Goal: Transaction & Acquisition: Purchase product/service

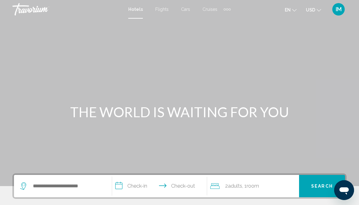
click at [208, 9] on span "Cruises" at bounding box center [209, 9] width 15 height 5
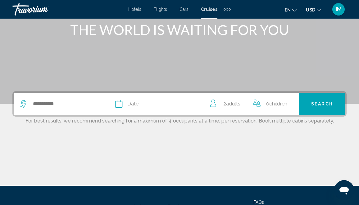
scroll to position [91, 0]
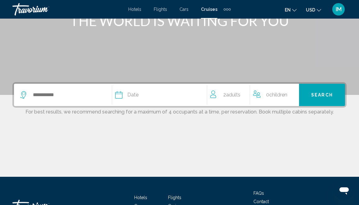
click at [23, 95] on icon "Search widget" at bounding box center [23, 94] width 7 height 7
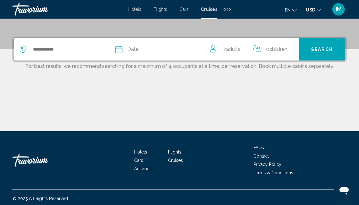
scroll to position [139, 0]
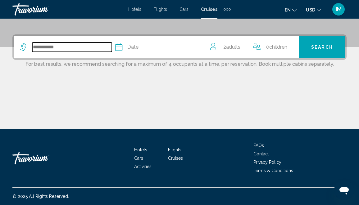
click at [50, 49] on input "Search widget" at bounding box center [71, 47] width 79 height 9
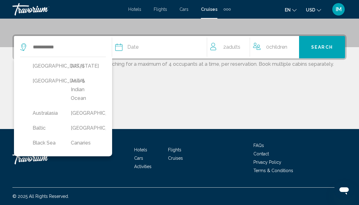
click at [126, 83] on div "Main content" at bounding box center [179, 106] width 334 height 47
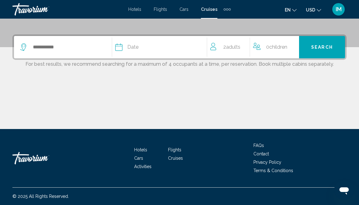
click at [130, 45] on span "Date" at bounding box center [132, 47] width 11 height 9
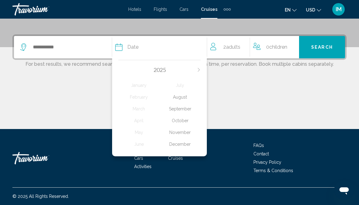
click at [181, 135] on div "November" at bounding box center [179, 132] width 41 height 11
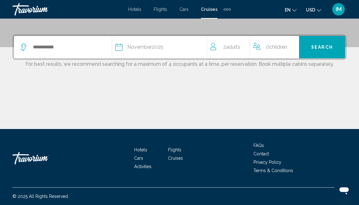
click at [231, 47] on span "Adults" at bounding box center [233, 47] width 14 height 6
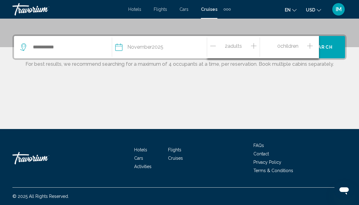
click at [254, 44] on icon "Increment adults" at bounding box center [254, 45] width 6 height 7
click at [246, 82] on div "Date [DATE] [DATE] February March April May June July August September October …" at bounding box center [179, 81] width 359 height 95
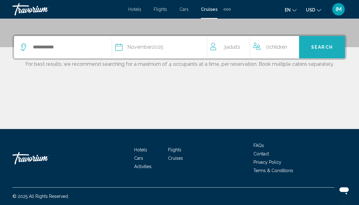
click at [322, 46] on span "Search" at bounding box center [322, 47] width 22 height 5
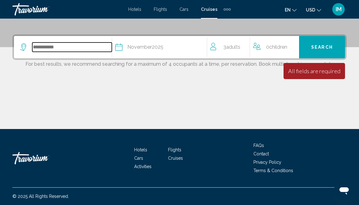
click at [34, 47] on input "Search widget" at bounding box center [71, 47] width 79 height 9
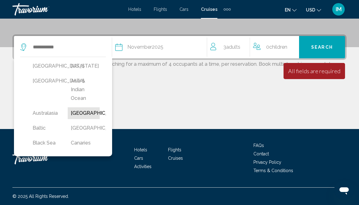
click at [84, 113] on button "[GEOGRAPHIC_DATA]" at bounding box center [84, 113] width 32 height 12
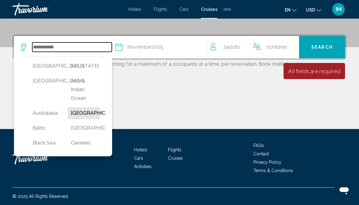
type input "*******"
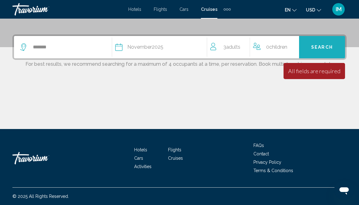
click at [320, 46] on span "Search" at bounding box center [322, 47] width 22 height 5
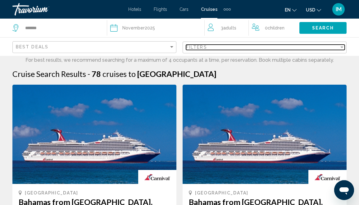
click at [342, 46] on div "Filter" at bounding box center [342, 47] width 6 height 5
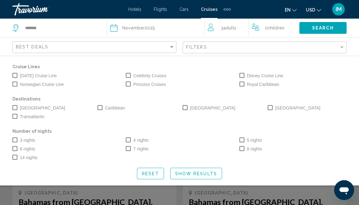
click at [113, 105] on span "Caribbean" at bounding box center [115, 107] width 20 height 7
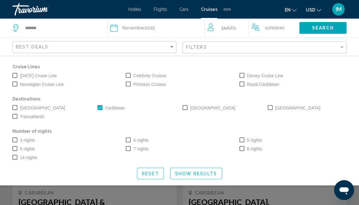
click at [256, 83] on span "Royal Caribbean" at bounding box center [263, 84] width 32 height 7
click at [140, 148] on span "7 nights" at bounding box center [140, 148] width 15 height 5
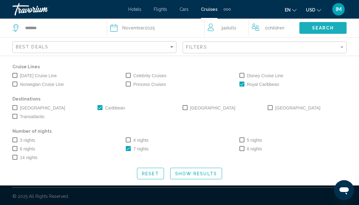
click at [321, 27] on span "Search" at bounding box center [323, 28] width 22 height 5
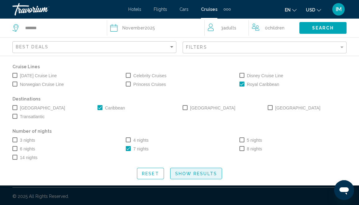
click at [191, 174] on span "Show Results" at bounding box center [196, 173] width 42 height 5
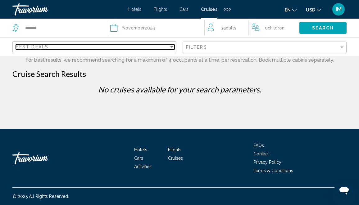
click at [170, 46] on div "Sort by" at bounding box center [172, 46] width 6 height 5
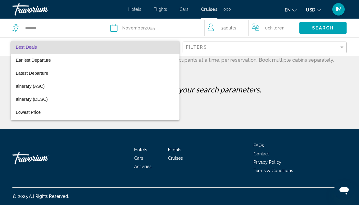
click at [210, 105] on div at bounding box center [179, 102] width 359 height 205
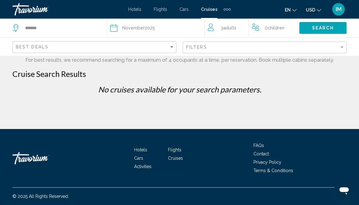
click at [325, 27] on span "Search" at bounding box center [323, 28] width 22 height 5
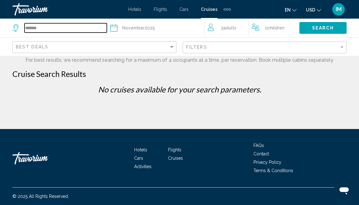
click at [30, 28] on input "*******" at bounding box center [66, 27] width 82 height 9
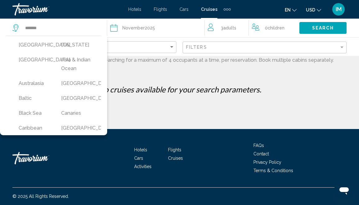
click at [178, 29] on div "Date [DATE]" at bounding box center [157, 28] width 94 height 9
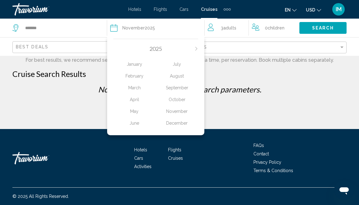
click at [298, 90] on p "No cruises available for your search parameters." at bounding box center [179, 89] width 340 height 9
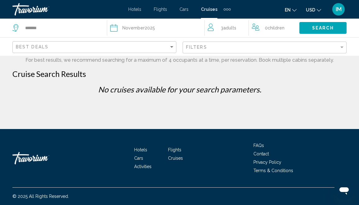
click at [324, 25] on button "Search" at bounding box center [322, 27] width 47 height 11
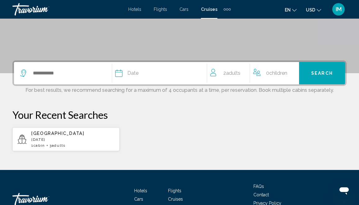
scroll to position [114, 0]
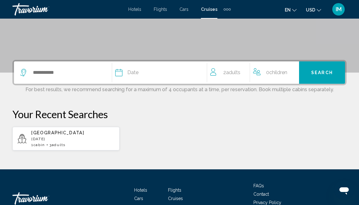
click at [321, 74] on span "Search" at bounding box center [322, 72] width 22 height 5
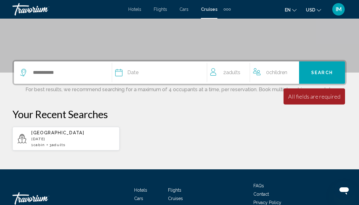
click at [122, 72] on icon "Search widget" at bounding box center [118, 72] width 7 height 7
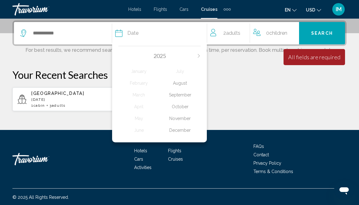
scroll to position [153, 0]
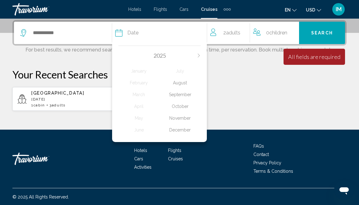
click at [180, 121] on div "November" at bounding box center [179, 118] width 41 height 11
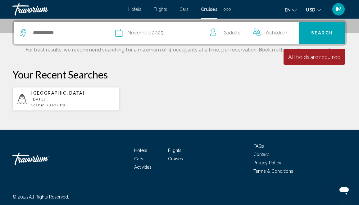
click at [225, 30] on span "2 Adult Adults" at bounding box center [231, 33] width 17 height 9
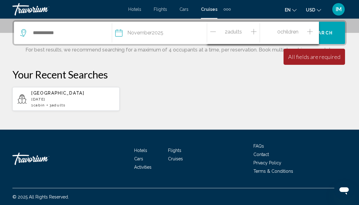
click at [250, 30] on div "2 Adult Adults" at bounding box center [234, 33] width 49 height 11
click at [255, 31] on icon "Increment adults" at bounding box center [254, 31] width 6 height 7
click at [285, 79] on p "Your Recent Searches" at bounding box center [179, 74] width 334 height 12
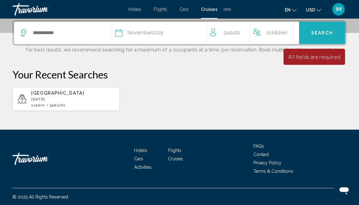
click at [316, 34] on span "Search" at bounding box center [322, 33] width 22 height 5
click at [27, 32] on icon "Search widget" at bounding box center [23, 32] width 7 height 7
click at [42, 100] on p "[DATE]" at bounding box center [72, 99] width 83 height 4
type input "*******"
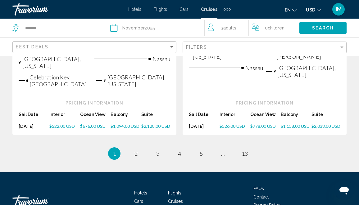
scroll to position [785, 0]
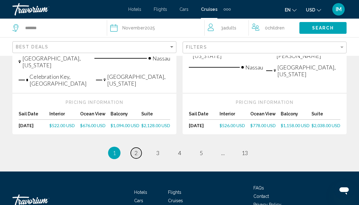
click at [135, 150] on span "2" at bounding box center [135, 153] width 3 height 7
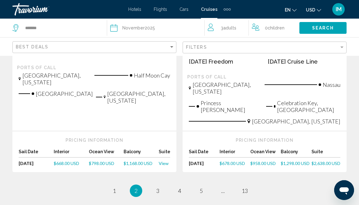
scroll to position [762, 0]
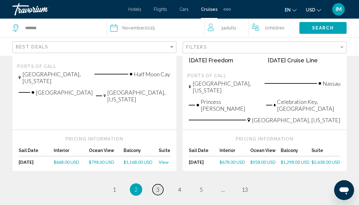
click at [158, 186] on span "3" at bounding box center [157, 189] width 3 height 7
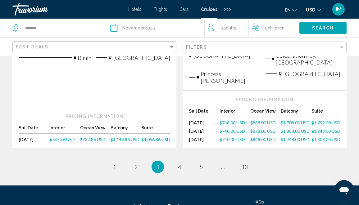
scroll to position [782, 0]
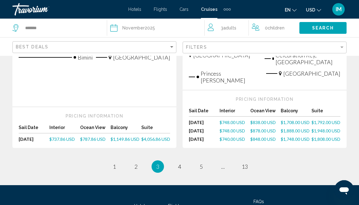
click at [325, 125] on span "$1,792.00 USD" at bounding box center [325, 122] width 29 height 5
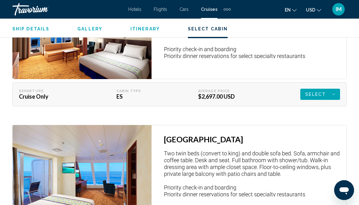
scroll to position [1590, 0]
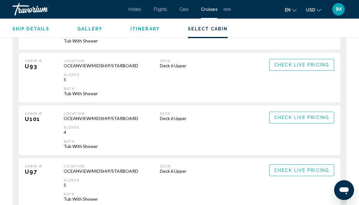
scroll to position [1696, 0]
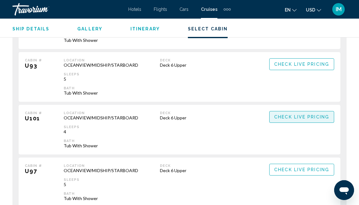
click at [301, 115] on span "Check Live Pricing" at bounding box center [301, 117] width 55 height 5
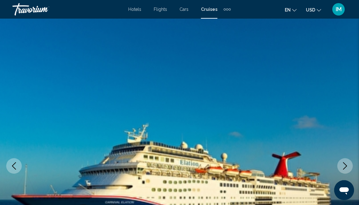
scroll to position [0, 0]
click at [160, 9] on span "Flights" at bounding box center [160, 9] width 13 height 5
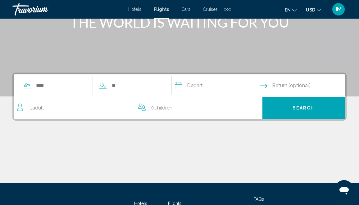
scroll to position [90, 0]
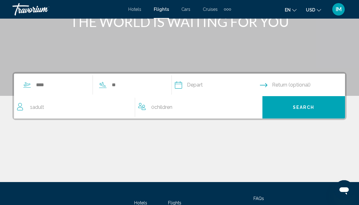
click at [36, 105] on span "Adult" at bounding box center [38, 107] width 12 height 6
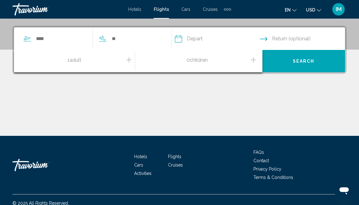
scroll to position [142, 0]
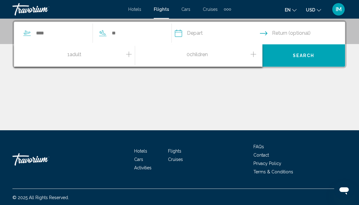
click at [130, 53] on icon "Increment adults" at bounding box center [129, 54] width 6 height 7
click at [40, 32] on input "Search widget" at bounding box center [60, 33] width 51 height 9
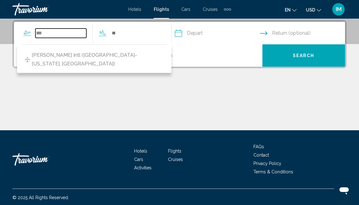
type input "***"
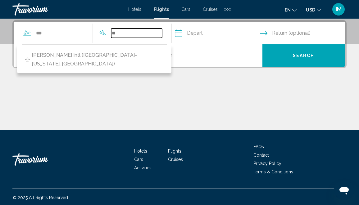
click at [128, 33] on input "Search widget" at bounding box center [136, 33] width 51 height 9
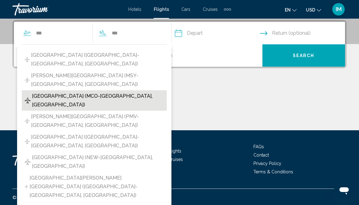
drag, startPoint x: 120, startPoint y: 40, endPoint x: 99, endPoint y: 86, distance: 50.3
click at [99, 92] on span "[GEOGRAPHIC_DATA] (MCO-[GEOGRAPHIC_DATA], [GEOGRAPHIC_DATA])" at bounding box center [98, 100] width 132 height 17
type input "**********"
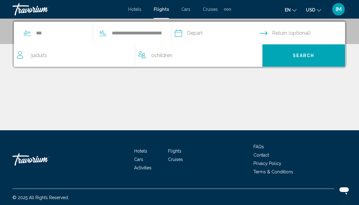
click at [218, 32] on input "Depart date" at bounding box center [217, 34] width 88 height 24
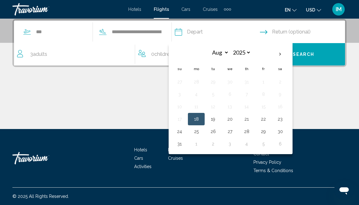
scroll to position [143, 0]
click at [288, 54] on th "Next month" at bounding box center [280, 54] width 17 height 14
select select "**"
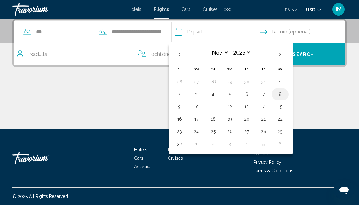
click at [285, 94] on button "8" at bounding box center [280, 94] width 10 height 9
type input "**********"
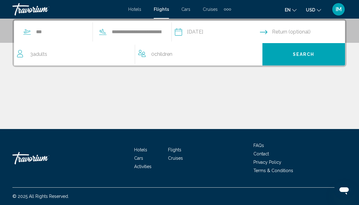
click at [298, 31] on input "Return date" at bounding box center [304, 33] width 88 height 24
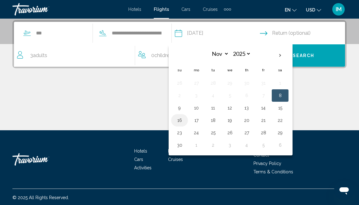
click at [184, 120] on button "16" at bounding box center [179, 120] width 10 height 9
type input "**********"
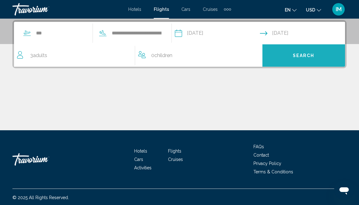
click at [302, 52] on button "Search" at bounding box center [303, 55] width 83 height 22
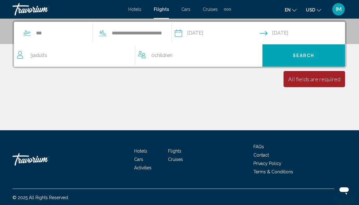
click at [298, 53] on span "Search" at bounding box center [304, 55] width 22 height 5
click at [25, 31] on icon "Search widget" at bounding box center [26, 32] width 7 height 7
click at [160, 54] on span "Children" at bounding box center [163, 55] width 18 height 6
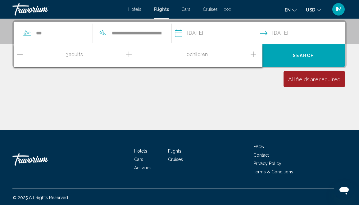
click at [197, 53] on span "Children" at bounding box center [199, 55] width 18 height 6
click at [218, 92] on div "Main content" at bounding box center [179, 107] width 334 height 47
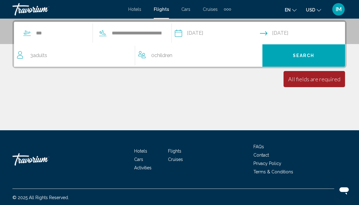
click at [301, 53] on span "Search" at bounding box center [304, 55] width 22 height 5
click at [37, 55] on span "Adults" at bounding box center [40, 55] width 14 height 6
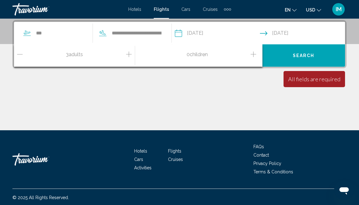
click at [252, 83] on div "**********" at bounding box center [179, 75] width 359 height 110
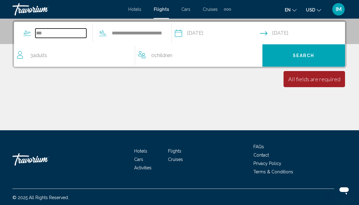
click at [40, 34] on input "***" at bounding box center [60, 33] width 51 height 9
type input "*"
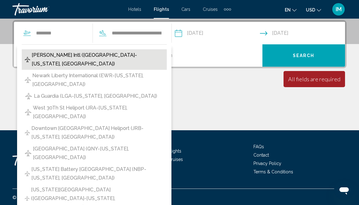
click at [64, 53] on span "[PERSON_NAME] Intl ([GEOGRAPHIC_DATA]-[US_STATE], [GEOGRAPHIC_DATA])" at bounding box center [98, 59] width 132 height 17
type input "**********"
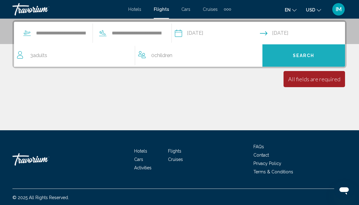
click at [300, 49] on button "Search" at bounding box center [303, 55] width 83 height 22
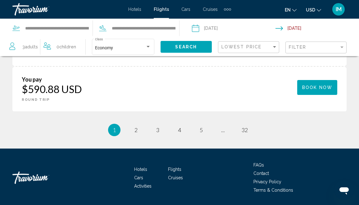
scroll to position [900, 0]
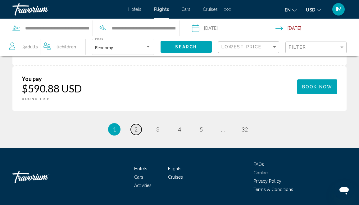
click at [136, 133] on span "2" at bounding box center [135, 129] width 3 height 7
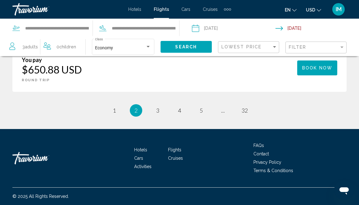
scroll to position [921, 0]
click at [156, 114] on span "3" at bounding box center [157, 110] width 3 height 7
click at [114, 110] on span "1" at bounding box center [114, 110] width 3 height 7
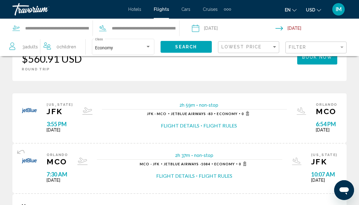
scroll to position [617, 0]
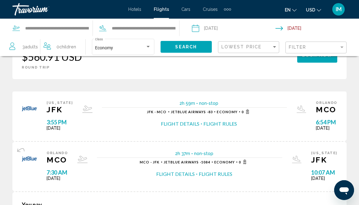
click at [175, 127] on button "Flight Details" at bounding box center [180, 123] width 38 height 7
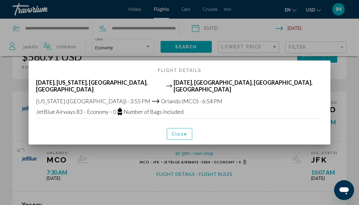
click at [175, 132] on span "Close" at bounding box center [180, 134] width 16 height 5
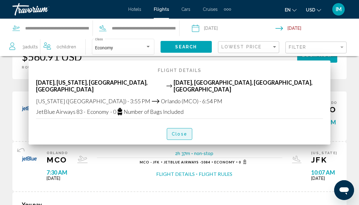
scroll to position [617, 0]
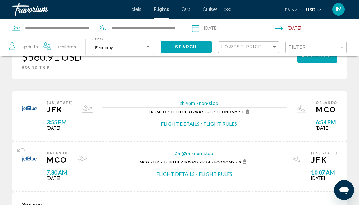
click at [185, 127] on button "Flight Details" at bounding box center [180, 123] width 38 height 7
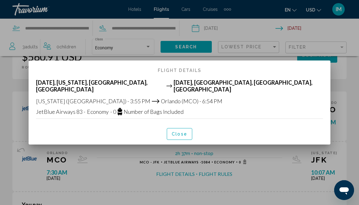
click at [186, 128] on button "Close" at bounding box center [179, 133] width 25 height 11
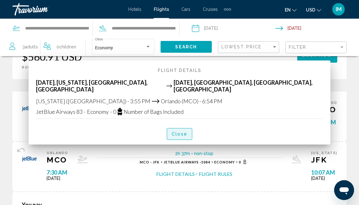
scroll to position [617, 0]
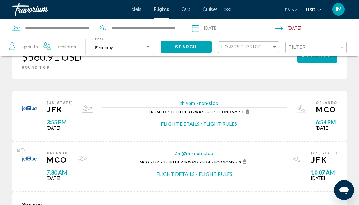
click at [244, 127] on div "Flight Details Flight Rules" at bounding box center [199, 123] width 105 height 7
click at [230, 127] on div "JFK - MCO JetBlue Airways - 83 Economy 0 Flight Details Flight Rules" at bounding box center [199, 118] width 105 height 18
click at [216, 127] on button "Flight Rules" at bounding box center [220, 123] width 34 height 7
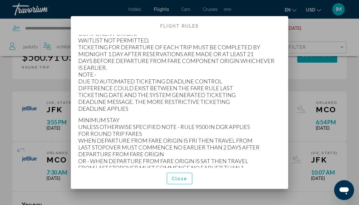
scroll to position [195, 0]
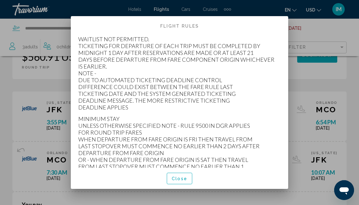
click at [178, 178] on span "Close" at bounding box center [180, 178] width 16 height 5
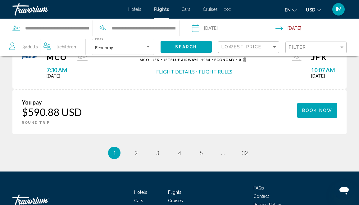
scroll to position [877, 0]
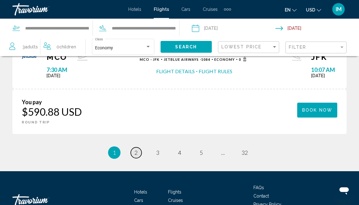
click at [133, 158] on link "page 2" at bounding box center [136, 152] width 11 height 11
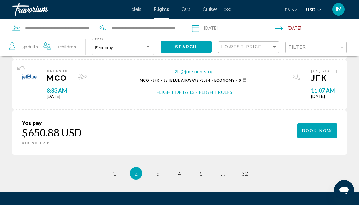
scroll to position [865, 0]
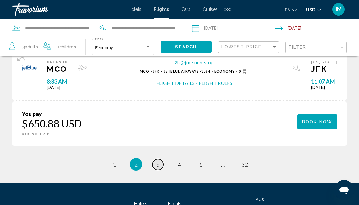
click at [157, 168] on span "3" at bounding box center [157, 164] width 3 height 7
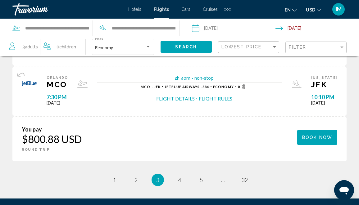
scroll to position [853, 0]
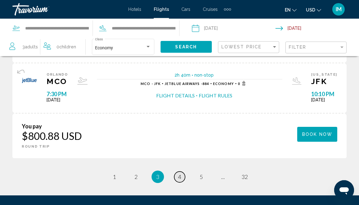
click at [179, 180] on span "4" at bounding box center [179, 176] width 3 height 7
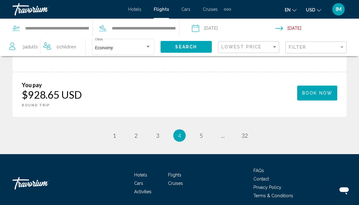
scroll to position [907, 0]
click at [201, 139] on span "5" at bounding box center [201, 135] width 3 height 7
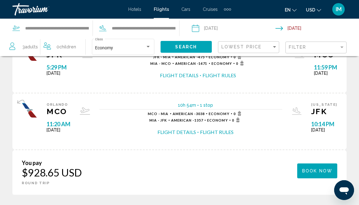
scroll to position [895, 0]
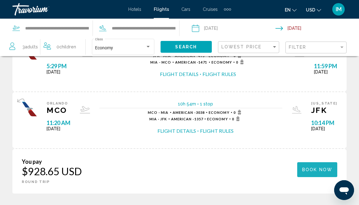
click at [316, 173] on span "Book now" at bounding box center [317, 170] width 30 height 5
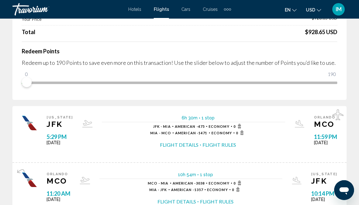
scroll to position [60, 0]
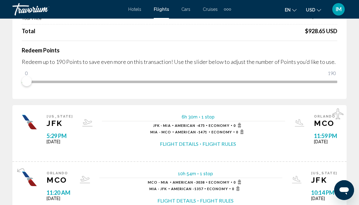
click at [189, 142] on button "Flight Details" at bounding box center [179, 144] width 38 height 7
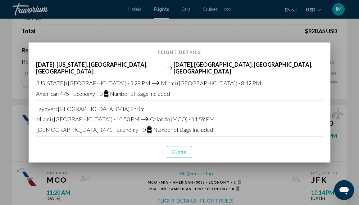
click at [223, 32] on div at bounding box center [179, 102] width 359 height 205
